Goal: Task Accomplishment & Management: Complete application form

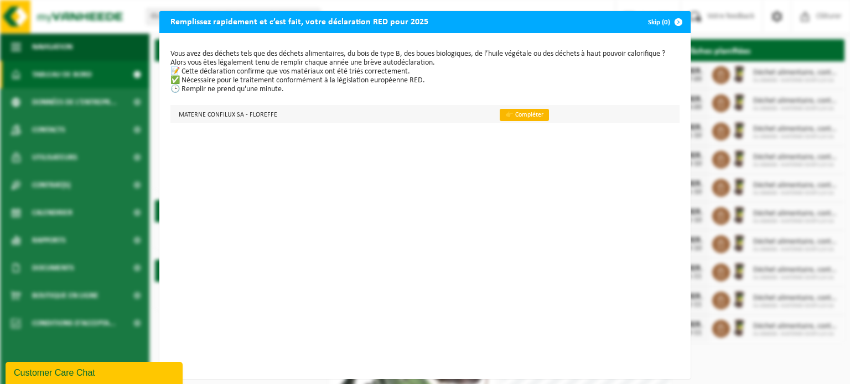
click at [522, 113] on link "👉 Compléter" at bounding box center [523, 115] width 49 height 12
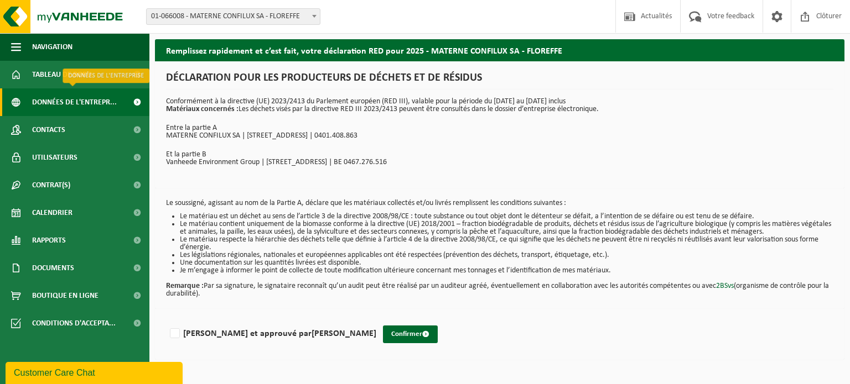
click at [137, 101] on span at bounding box center [136, 102] width 25 height 28
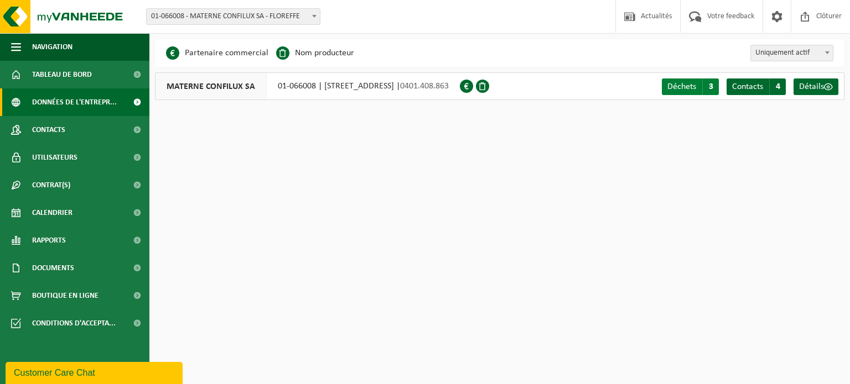
click at [706, 86] on span "3" at bounding box center [710, 87] width 17 height 17
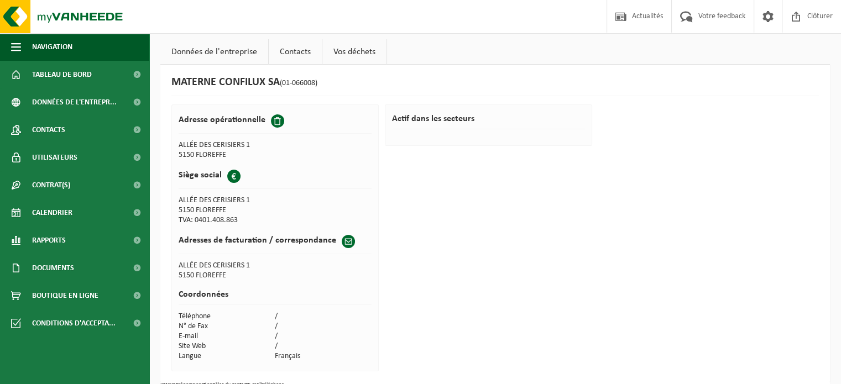
click at [362, 54] on link "Vos déchets" at bounding box center [354, 51] width 64 height 25
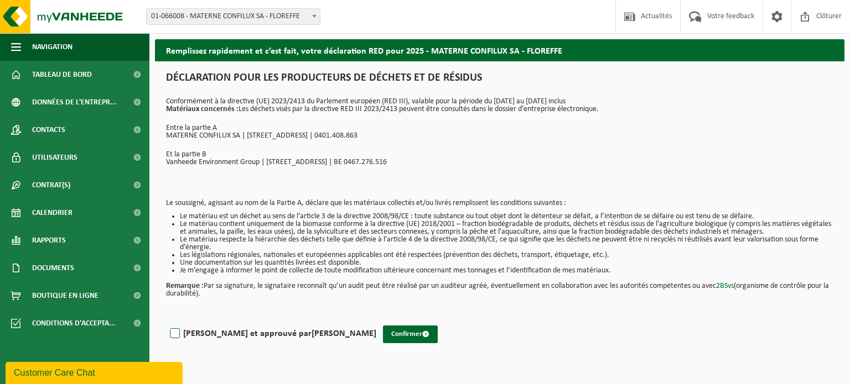
click at [178, 333] on label "[PERSON_NAME] et approuvé par [PERSON_NAME]" at bounding box center [272, 334] width 209 height 17
click at [376, 320] on input "[PERSON_NAME] et approuvé par [PERSON_NAME]" at bounding box center [376, 320] width 1 height 1
checkbox input "true"
click at [383, 333] on button "Confirmer" at bounding box center [410, 335] width 55 height 18
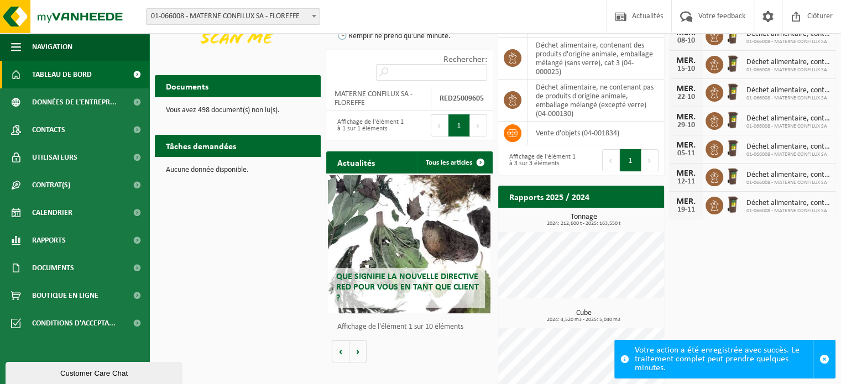
scroll to position [144, 0]
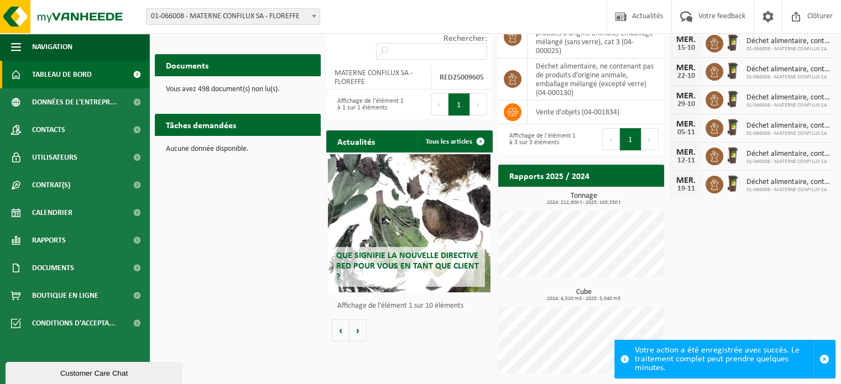
click at [400, 220] on div "Que signifie la nouvelle directive RED pour vous en tant que client ?" at bounding box center [409, 223] width 163 height 138
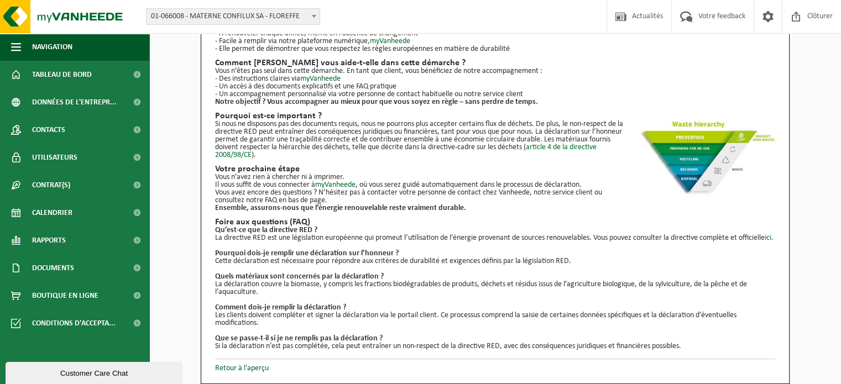
scroll to position [154, 0]
